Goal: Information Seeking & Learning: Learn about a topic

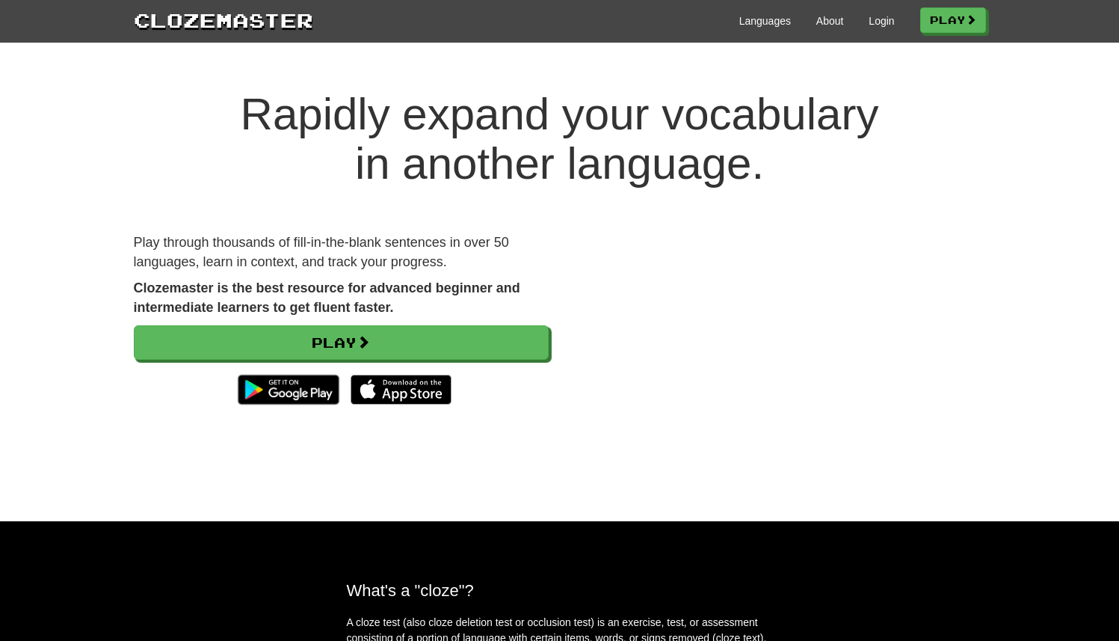
click at [756, 32] on div "Languages About Login Play" at bounding box center [649, 20] width 673 height 28
click at [748, 26] on link "Languages" at bounding box center [765, 20] width 52 height 15
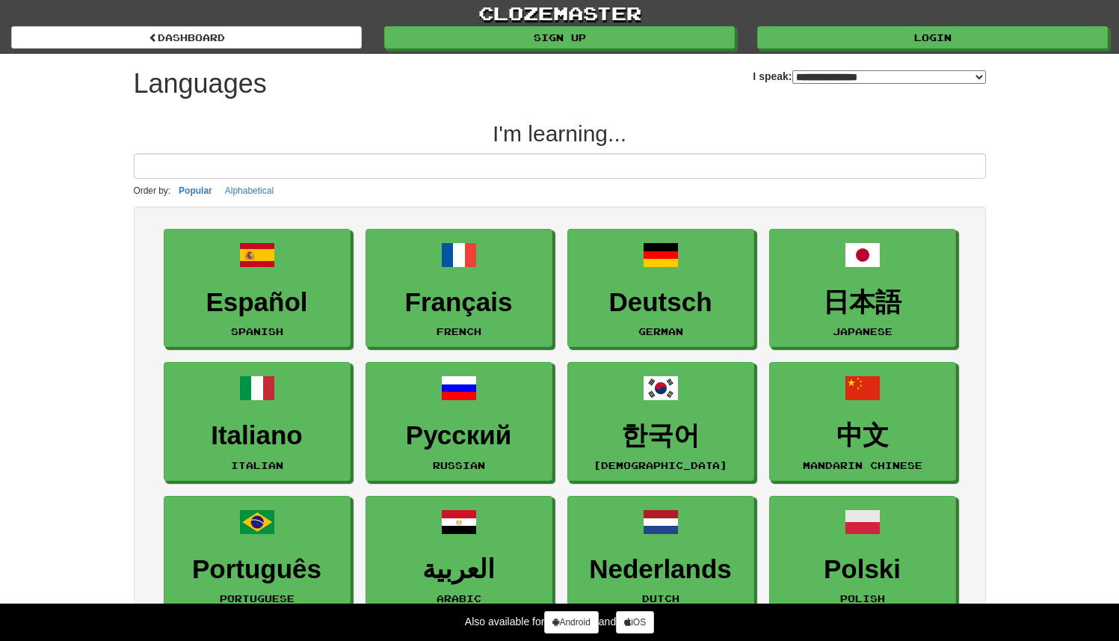
select select "*******"
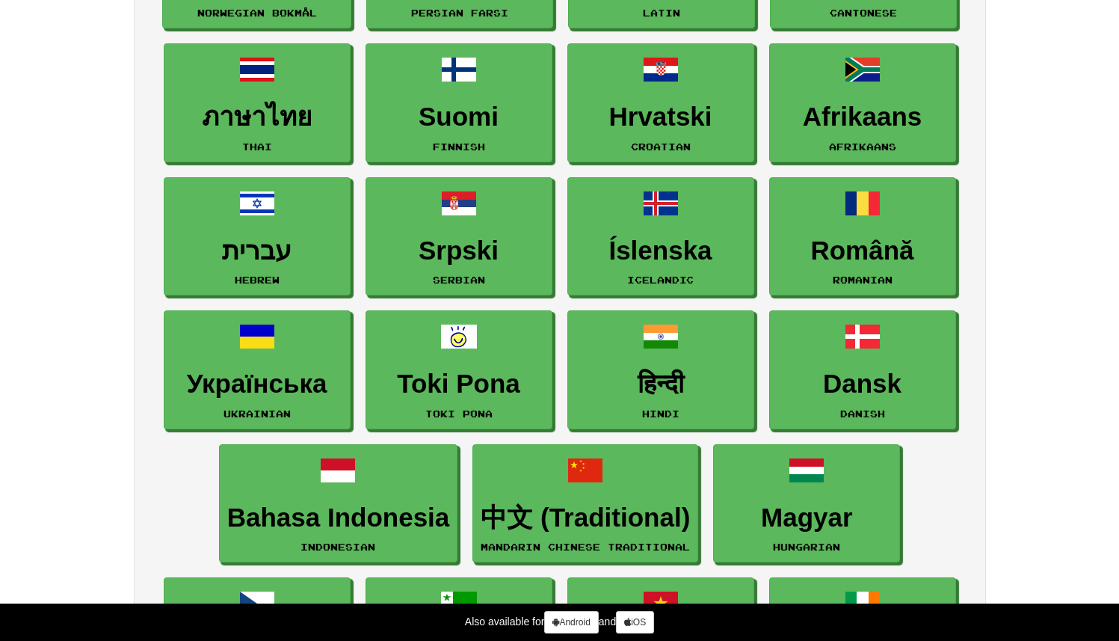
scroll to position [913, 0]
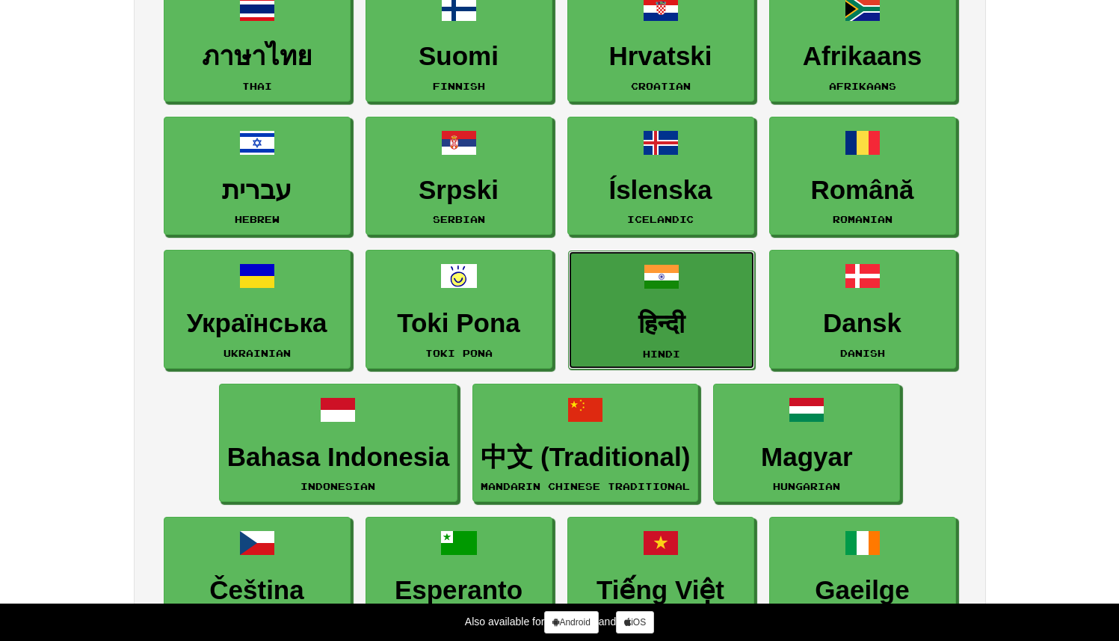
click at [639, 296] on link "हिन्दी Hindi" at bounding box center [661, 309] width 187 height 119
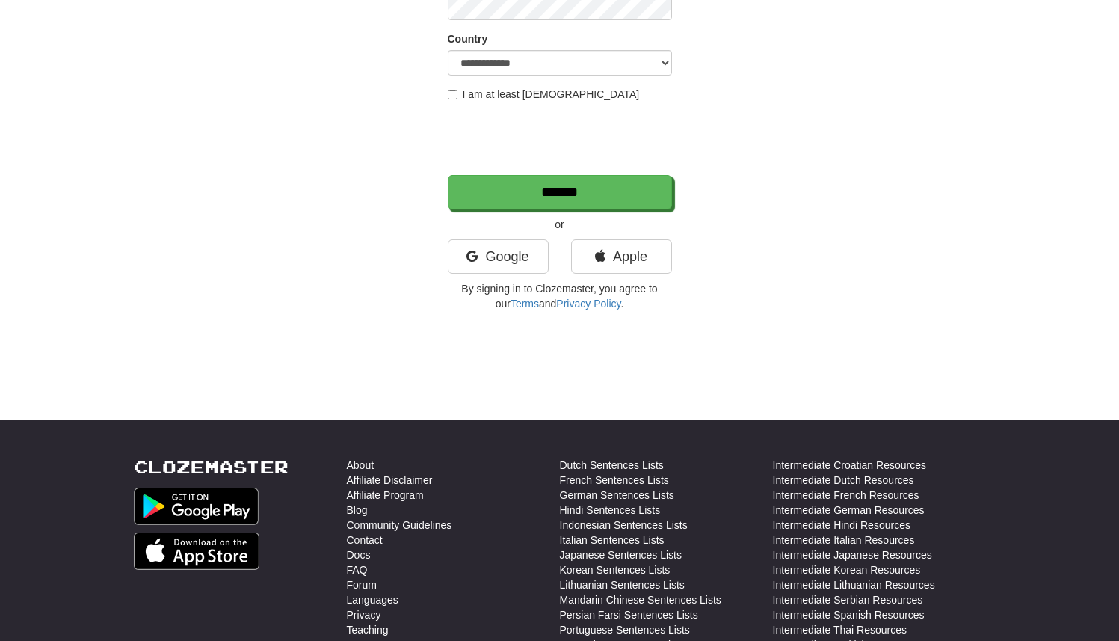
scroll to position [487, 0]
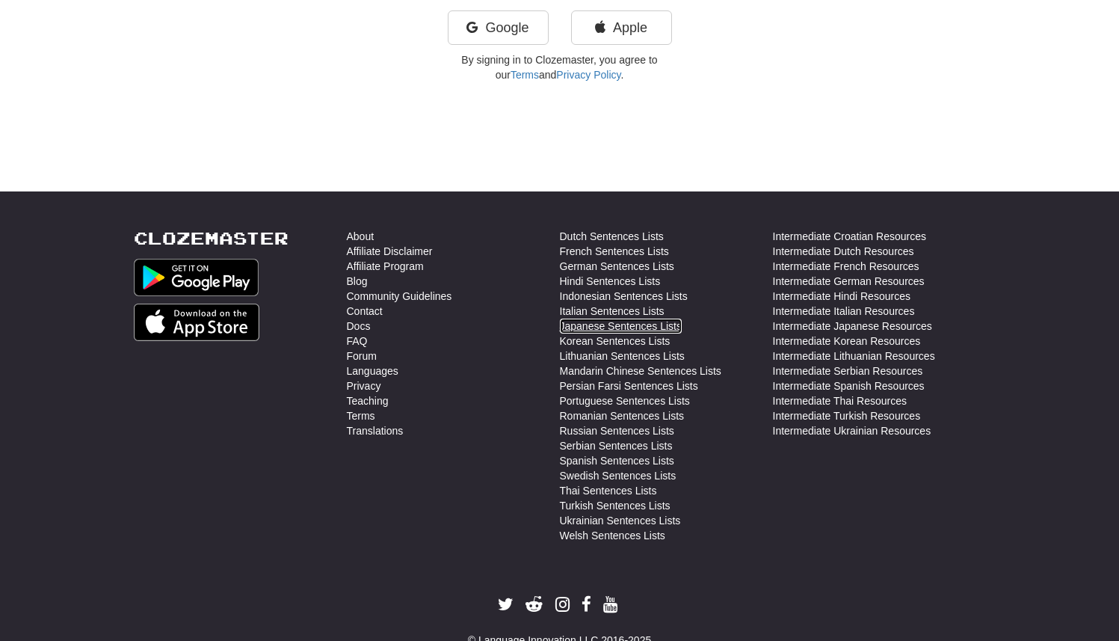
click at [632, 325] on link "Japanese Sentences Lists" at bounding box center [621, 325] width 122 height 15
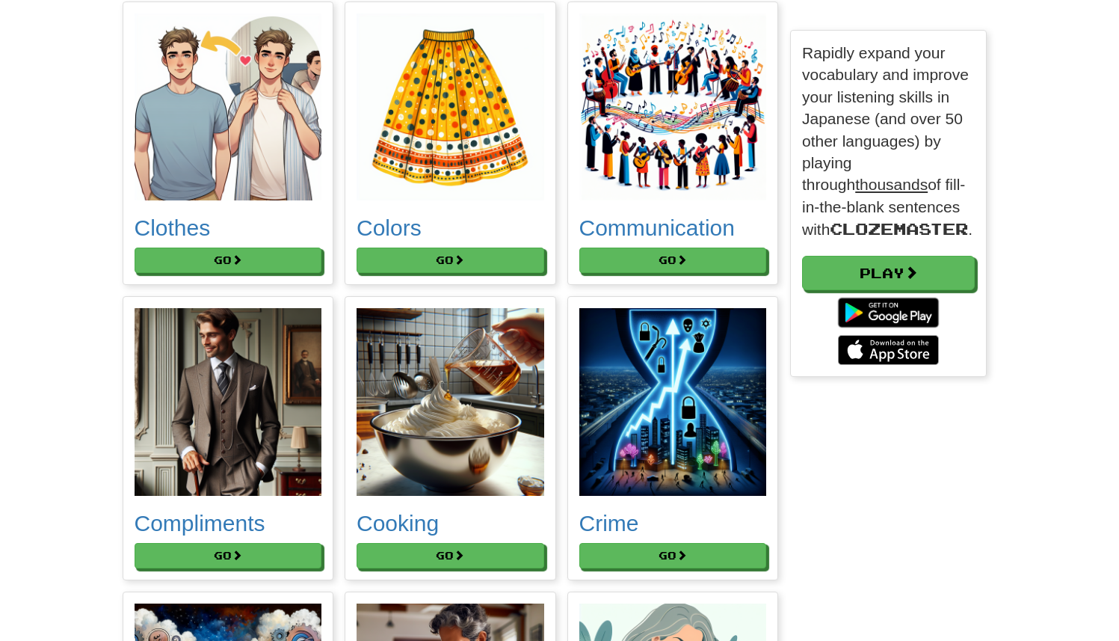
scroll to position [1452, 0]
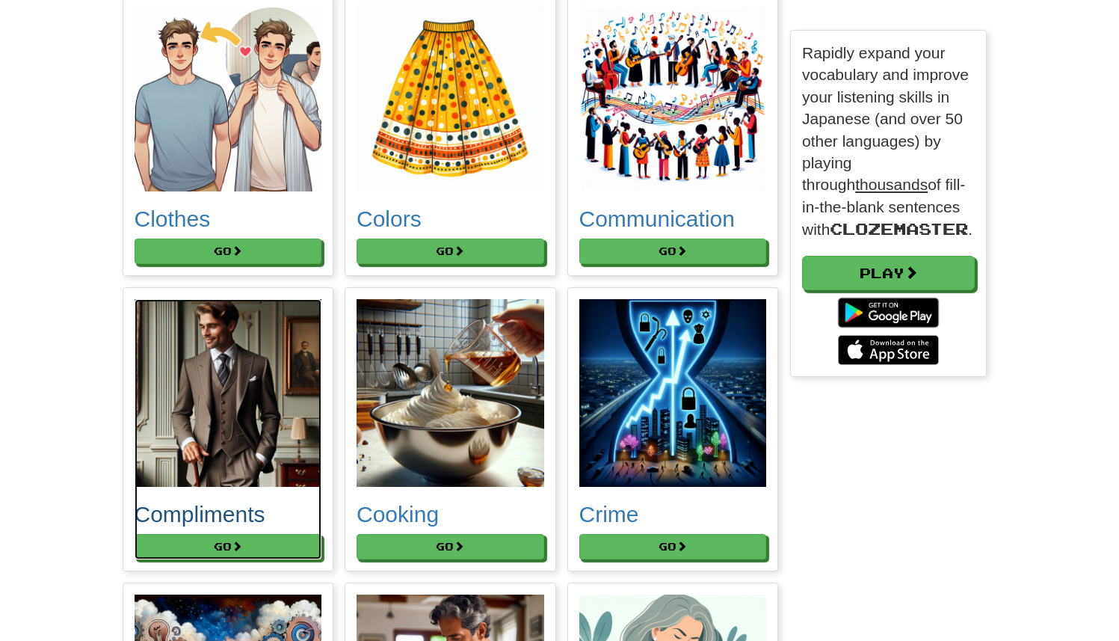
click at [214, 468] on img at bounding box center [229, 393] width 188 height 188
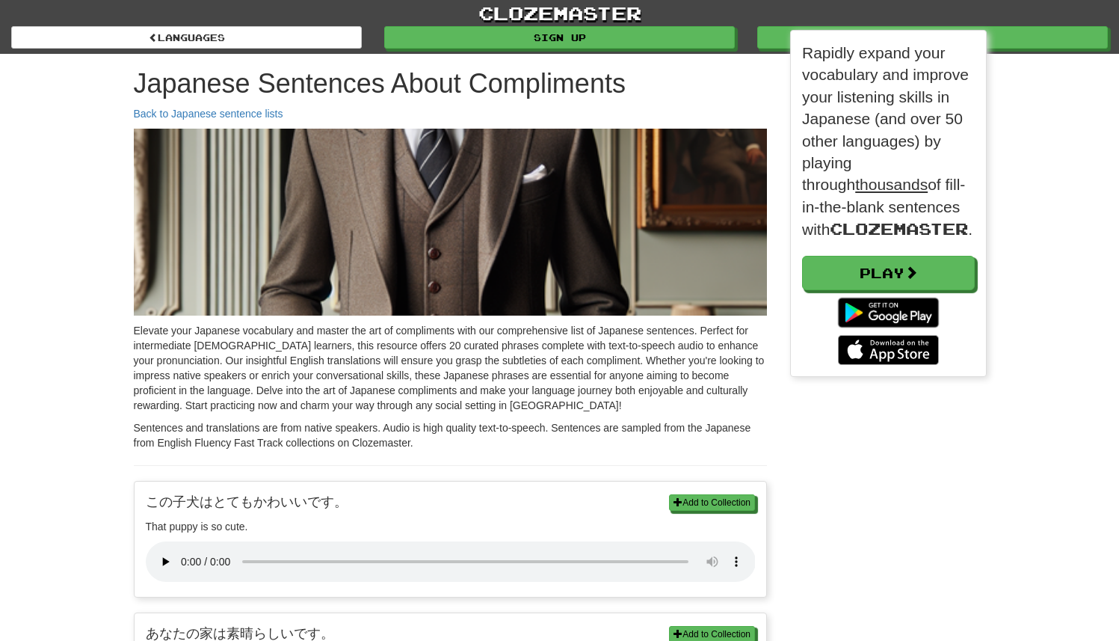
scroll to position [7, 7]
